Goal: Complete application form

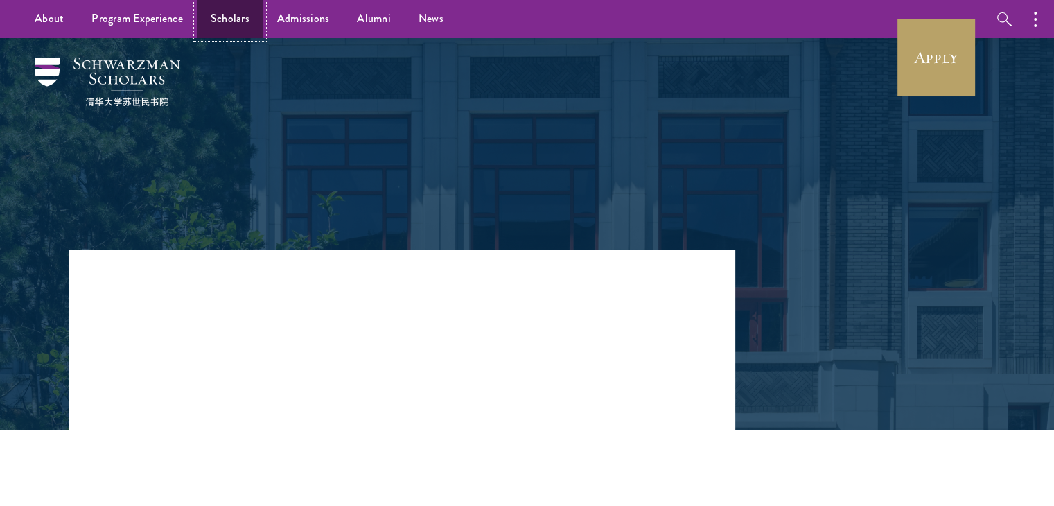
click at [234, 22] on link "Scholars" at bounding box center [230, 19] width 67 height 38
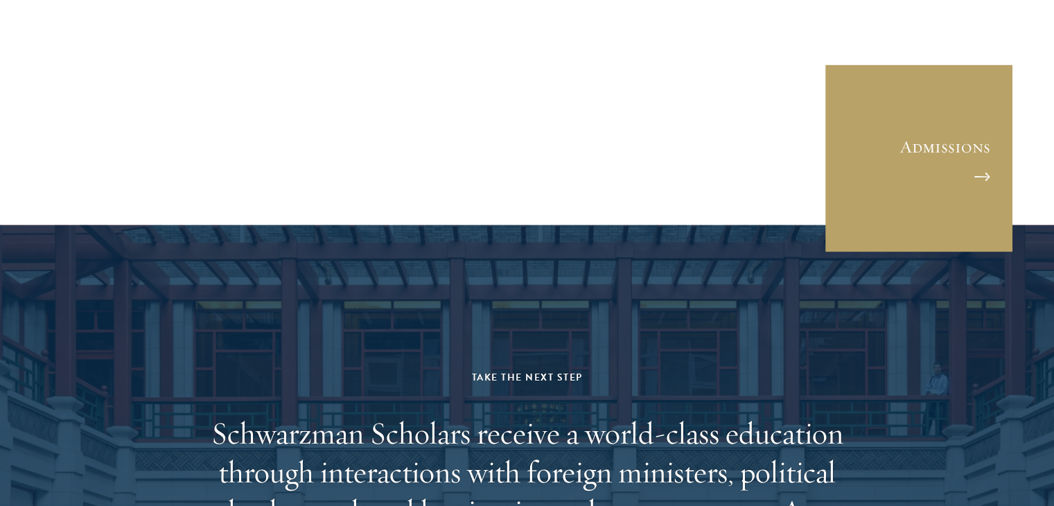
scroll to position [3804, 0]
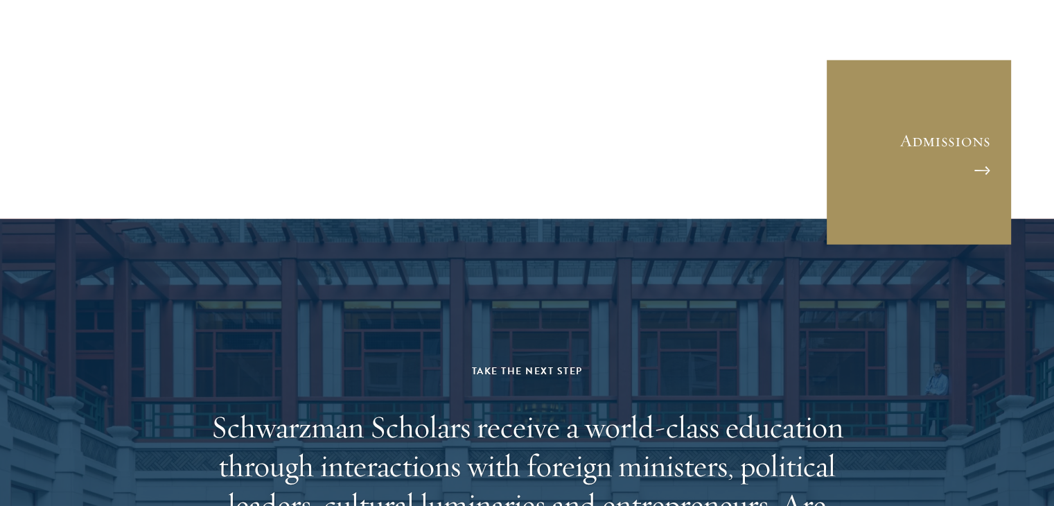
click at [922, 116] on link "Admissions" at bounding box center [918, 152] width 187 height 187
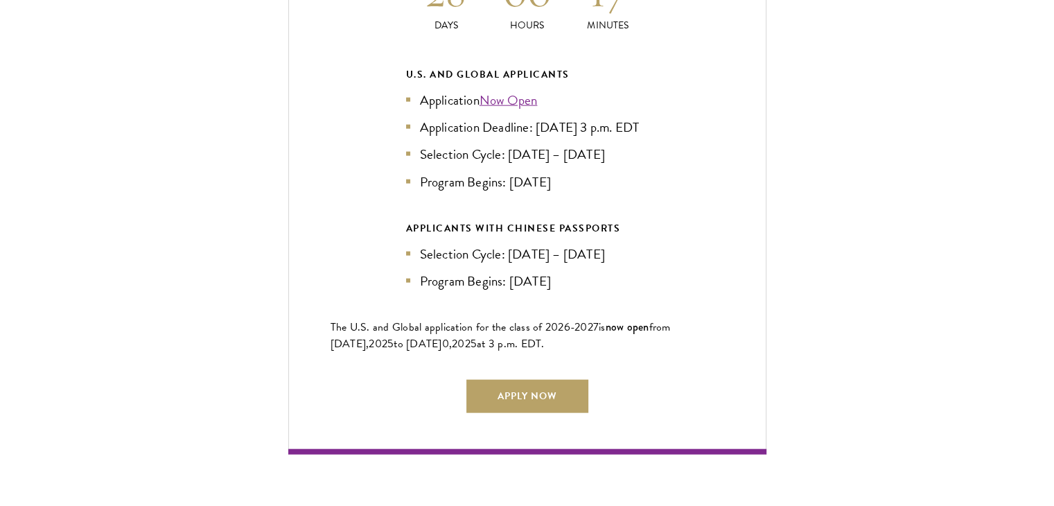
scroll to position [3151, 0]
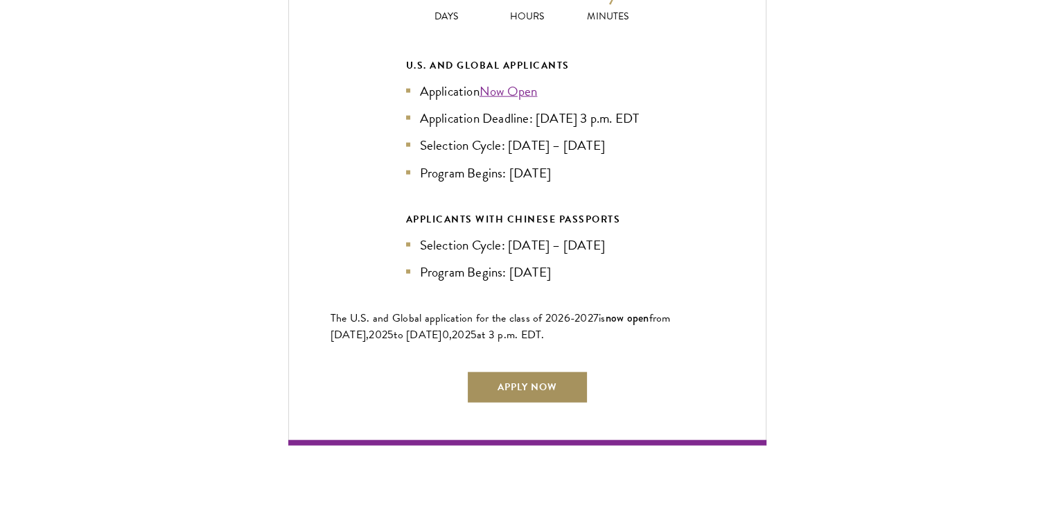
click at [531, 379] on link "Apply Now" at bounding box center [527, 387] width 122 height 33
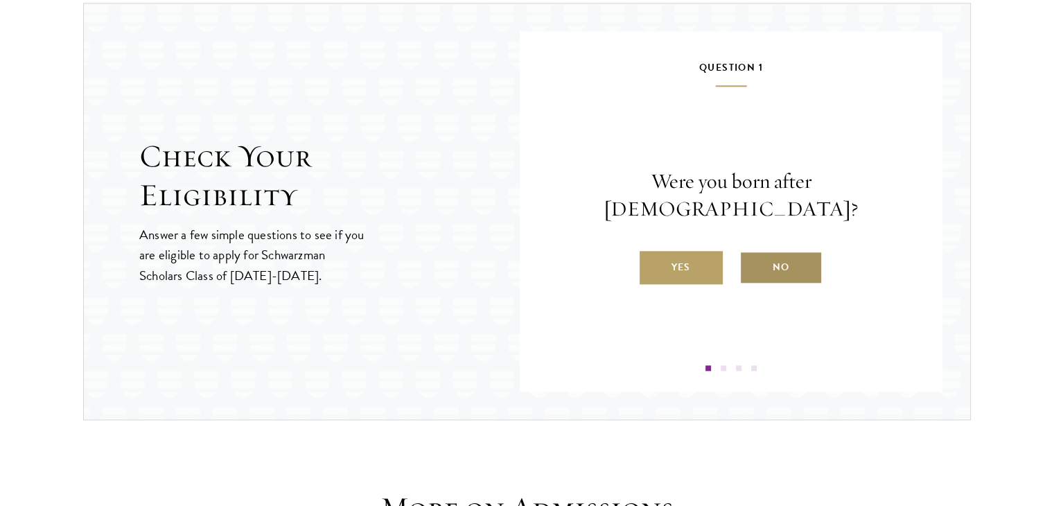
click at [782, 253] on label "No" at bounding box center [780, 267] width 83 height 33
click at [752, 253] on input "No" at bounding box center [745, 258] width 12 height 12
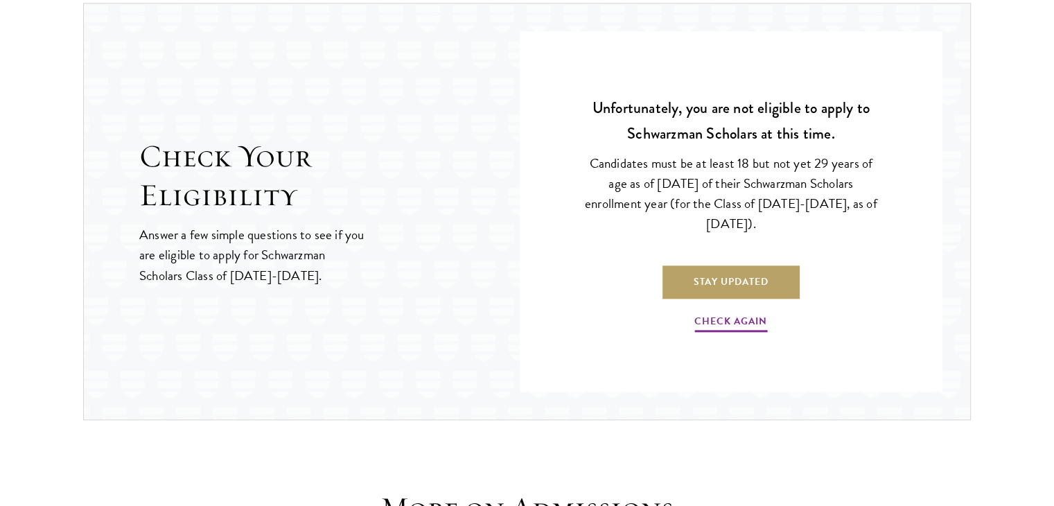
click at [723, 308] on p "Check Again" at bounding box center [731, 316] width 298 height 35
click at [714, 317] on link "Check Again" at bounding box center [730, 322] width 73 height 21
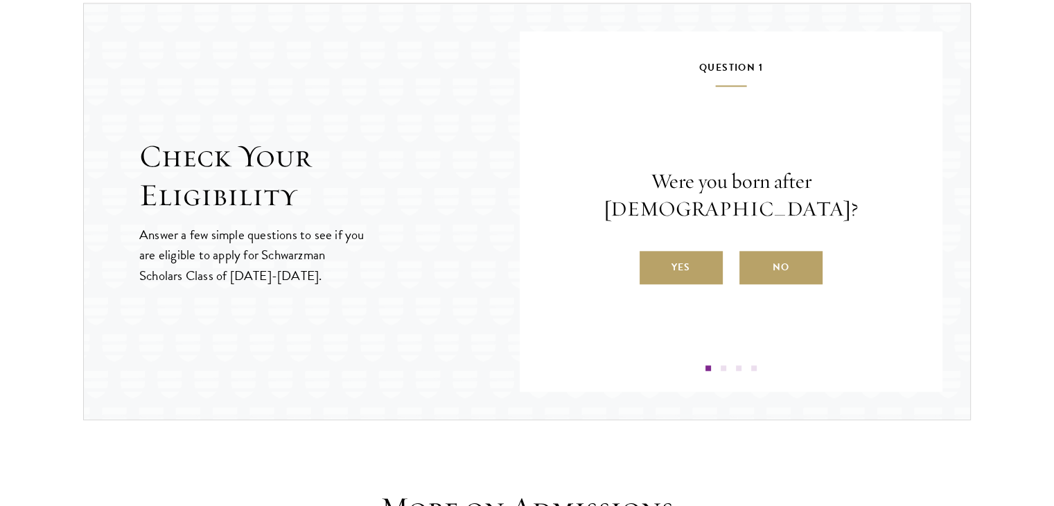
click at [721, 369] on div "Question 1 Were you born after August 1, 1997? Yes No Question 2 Will you have …" at bounding box center [731, 211] width 423 height 360
click at [723, 365] on span at bounding box center [724, 368] width 6 height 6
